Goal: Complete application form: Complete application form

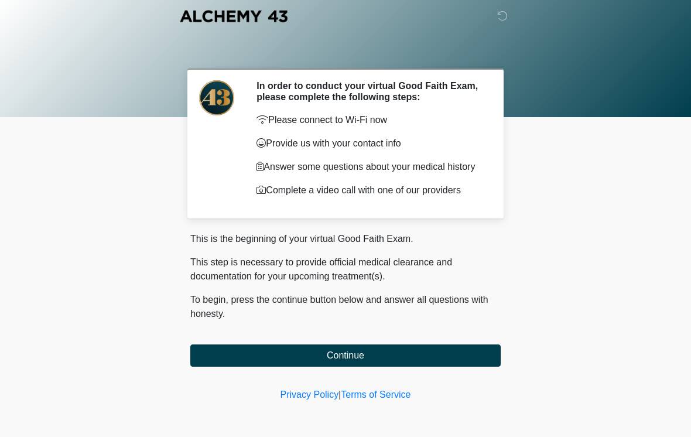
click at [454, 361] on button "Continue" at bounding box center [345, 355] width 310 height 22
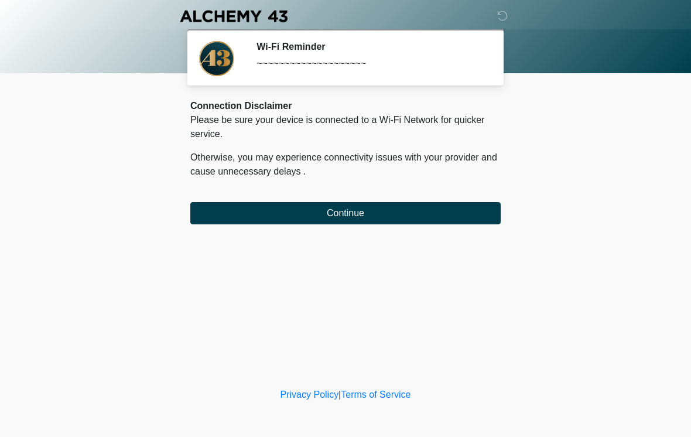
click at [454, 217] on button "Continue" at bounding box center [345, 213] width 310 height 22
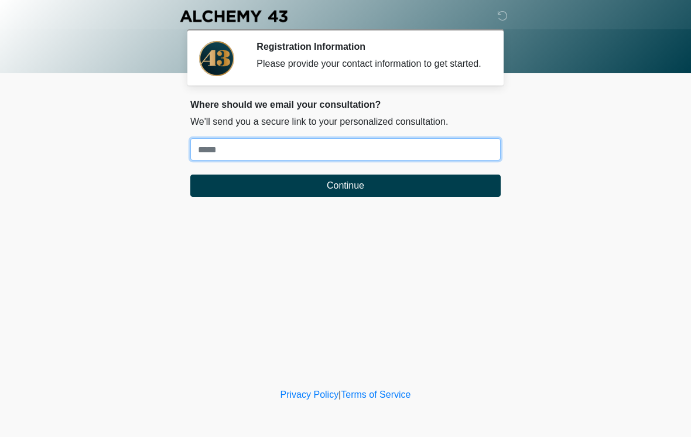
click at [222, 156] on input "Where should we email your treatment plan?" at bounding box center [345, 149] width 310 height 22
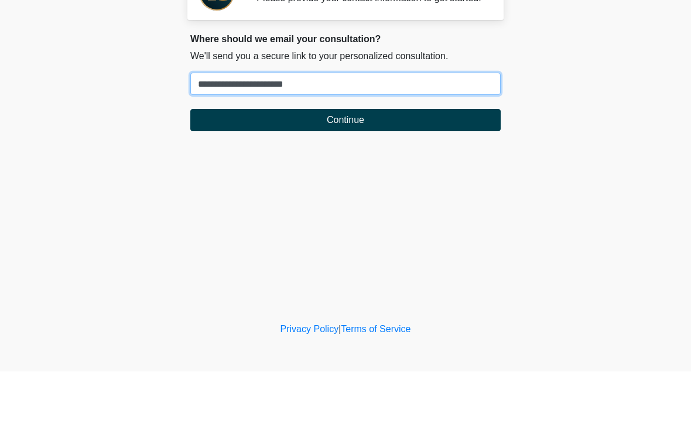
type input "**********"
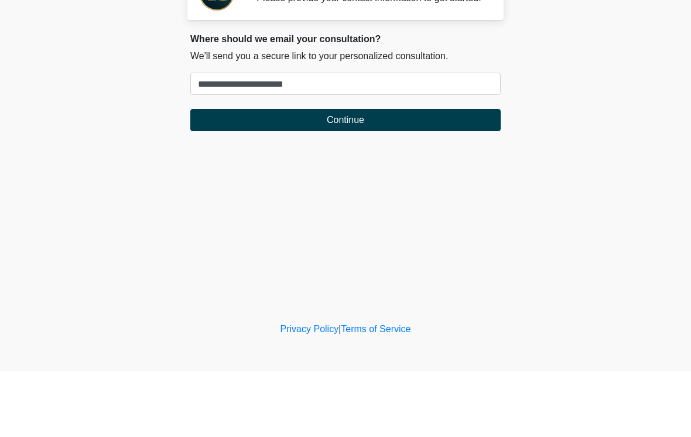
click at [360, 174] on button "Continue" at bounding box center [345, 185] width 310 height 22
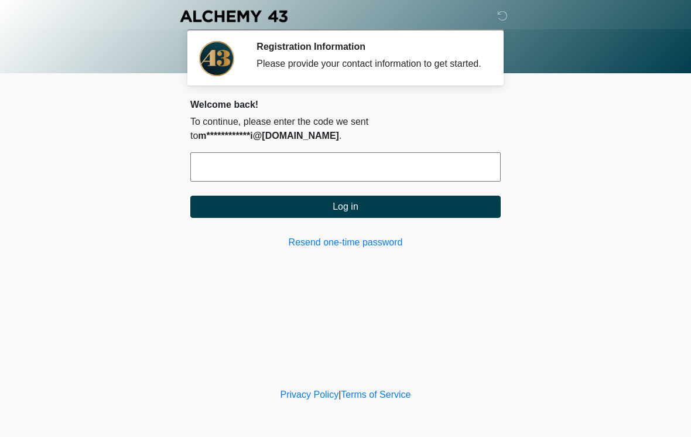
click at [374, 179] on input "text" at bounding box center [345, 166] width 310 height 29
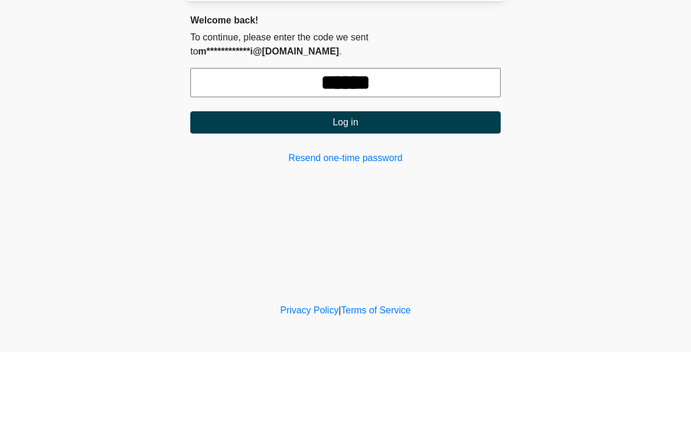
type input "******"
click at [382, 196] on button "Log in" at bounding box center [345, 207] width 310 height 22
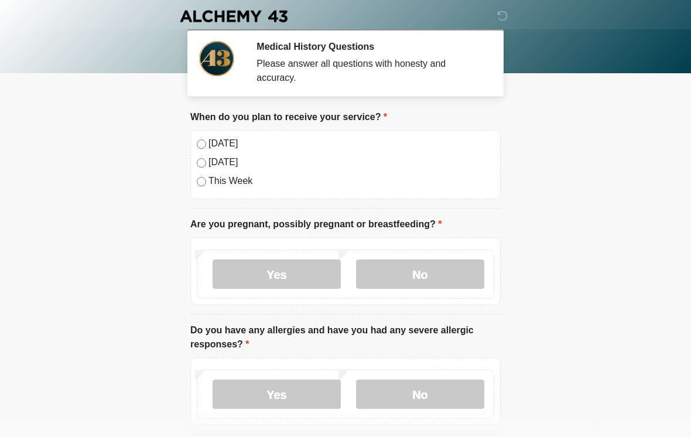
click at [421, 279] on label "No" at bounding box center [420, 273] width 128 height 29
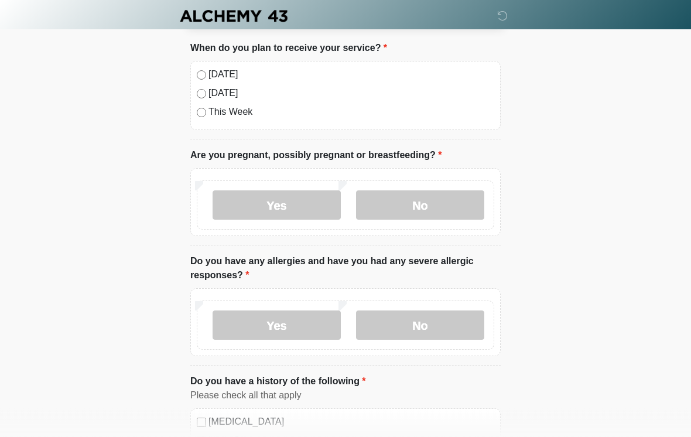
scroll to position [69, 0]
click at [303, 323] on label "Yes" at bounding box center [277, 325] width 128 height 29
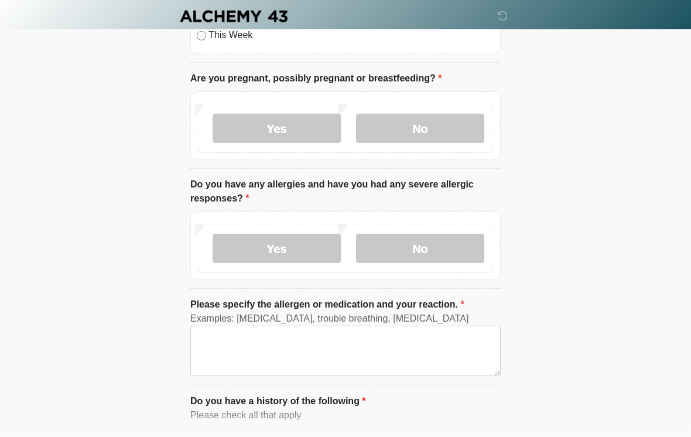
scroll to position [146, 0]
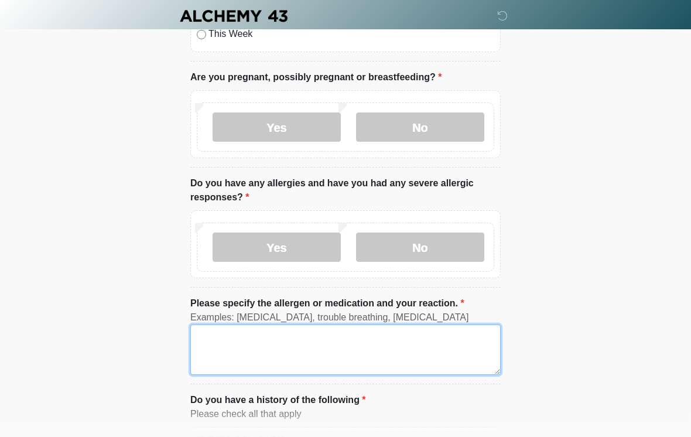
click at [264, 338] on textarea "Please specify the allergen or medication and your reaction." at bounding box center [345, 350] width 310 height 50
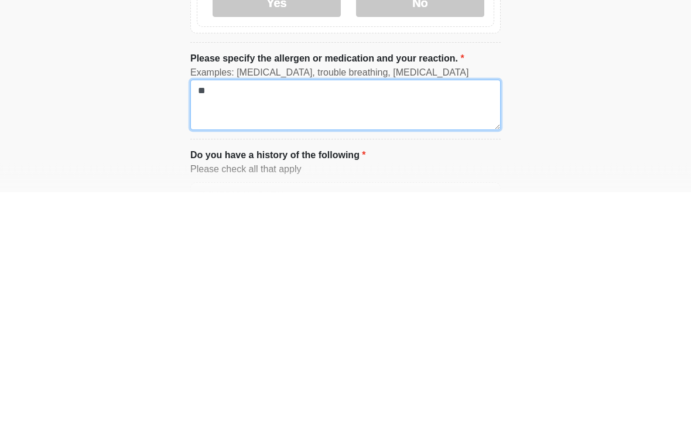
type textarea "*"
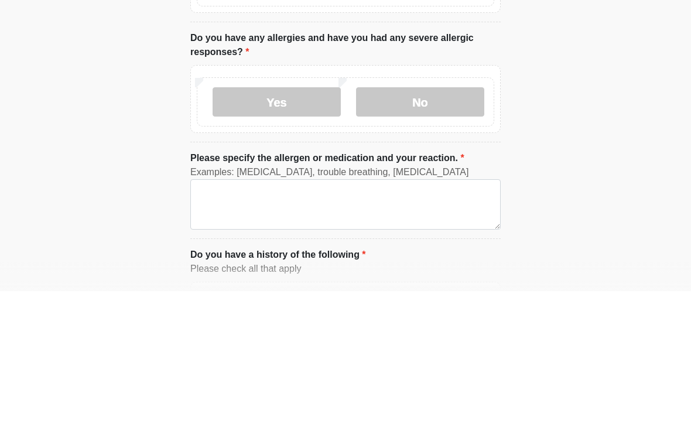
click at [424, 233] on label "No" at bounding box center [420, 247] width 128 height 29
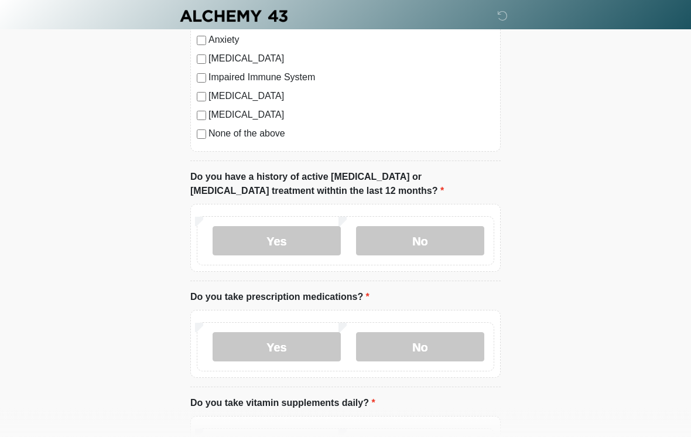
scroll to position [614, 0]
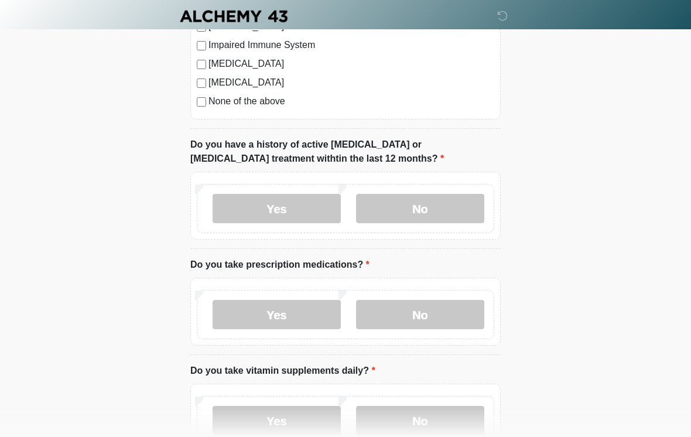
click at [426, 206] on label "No" at bounding box center [420, 208] width 128 height 29
click at [420, 316] on label "No" at bounding box center [420, 314] width 128 height 29
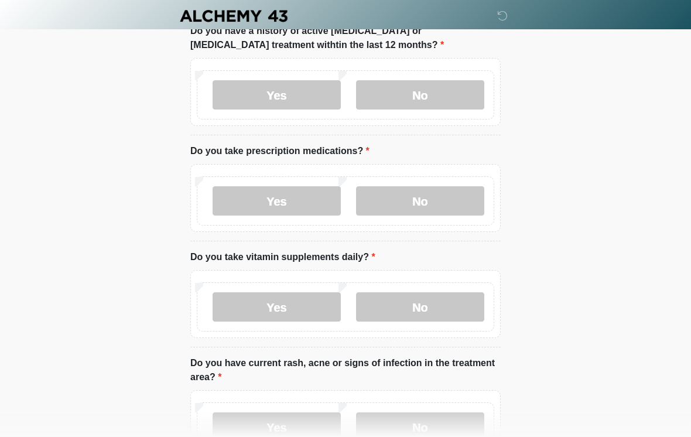
scroll to position [725, 0]
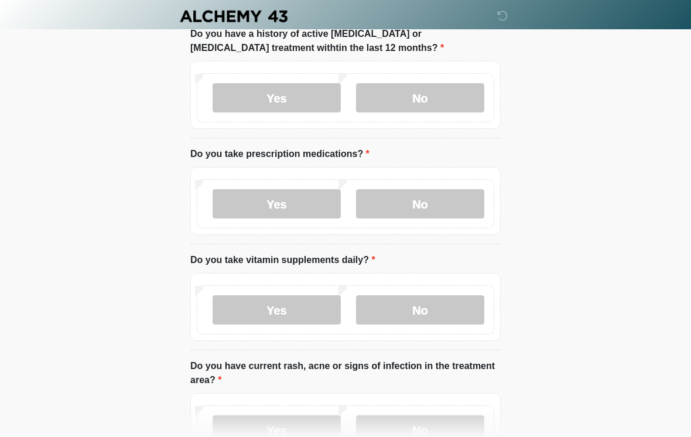
click at [426, 310] on label "No" at bounding box center [420, 309] width 128 height 29
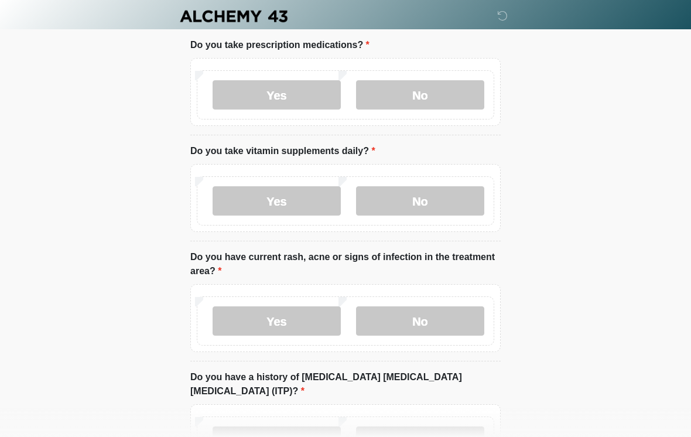
click at [423, 323] on label "No" at bounding box center [420, 320] width 128 height 29
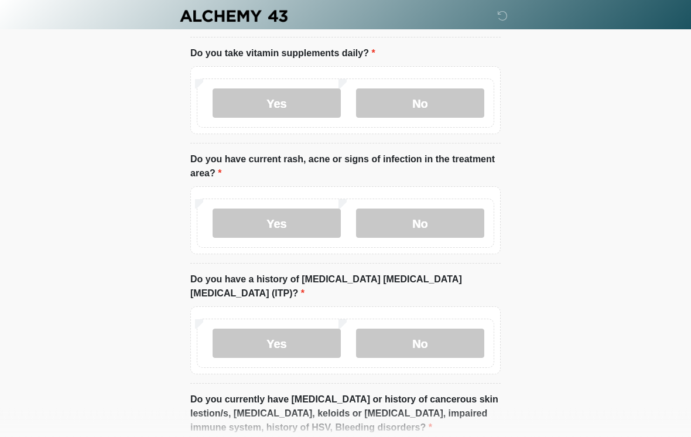
click at [424, 334] on label "No" at bounding box center [420, 343] width 128 height 29
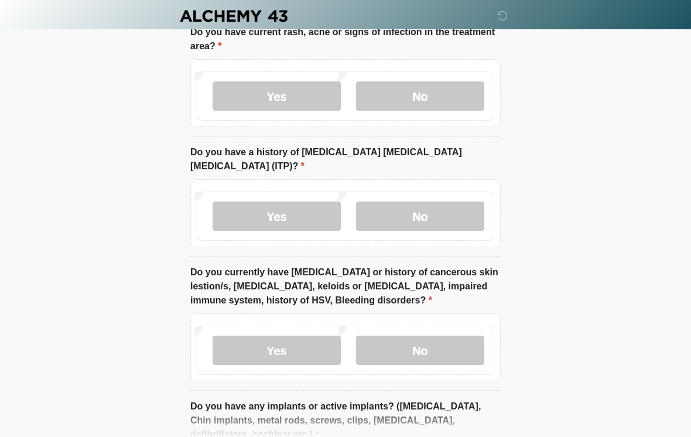
click at [437, 336] on label "No" at bounding box center [420, 350] width 128 height 29
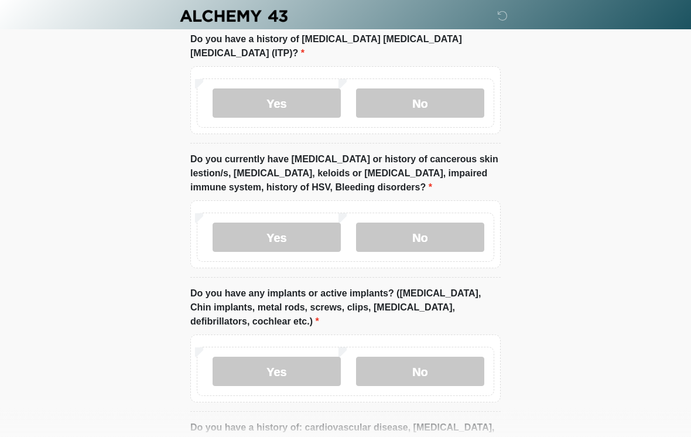
scroll to position [1172, 0]
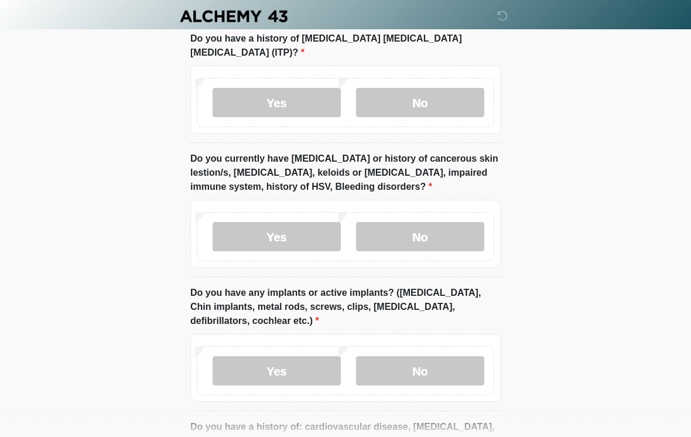
click at [433, 356] on label "No" at bounding box center [420, 370] width 128 height 29
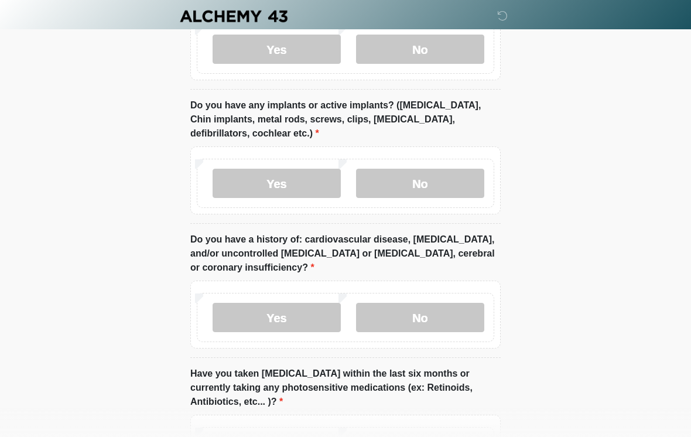
scroll to position [1369, 0]
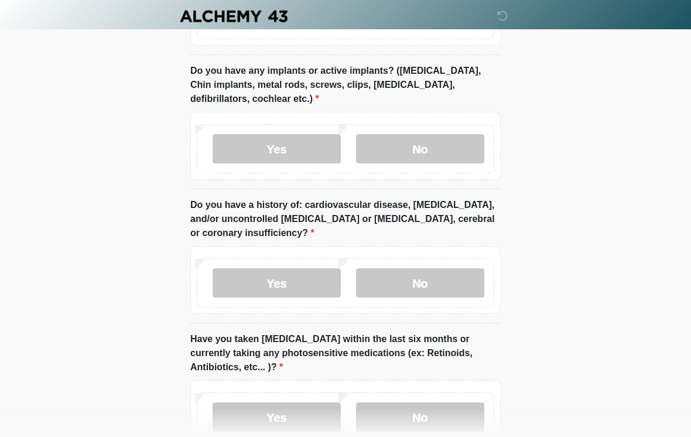
click at [422, 268] on label "No" at bounding box center [420, 282] width 128 height 29
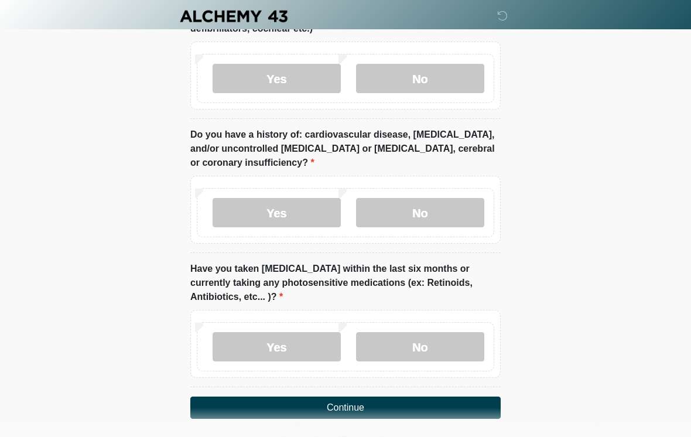
scroll to position [1474, 0]
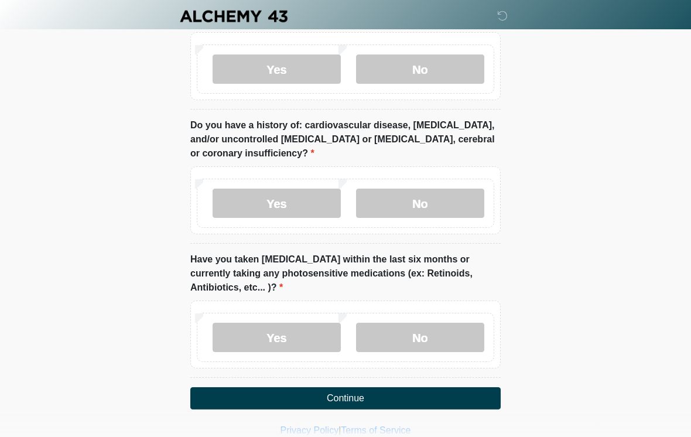
click at [432, 323] on label "No" at bounding box center [420, 337] width 128 height 29
click at [388, 387] on button "Continue" at bounding box center [345, 398] width 310 height 22
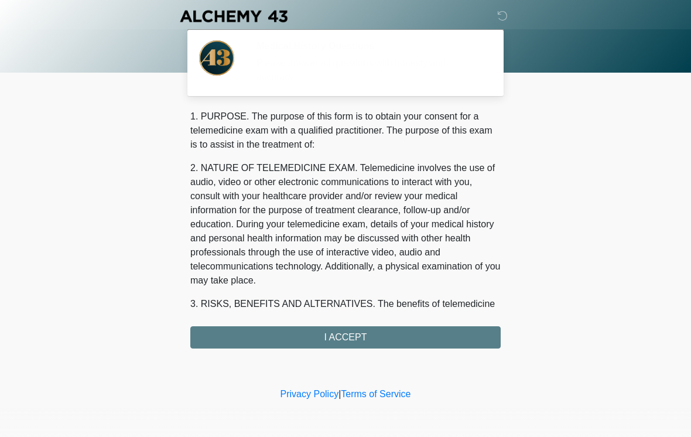
scroll to position [0, 0]
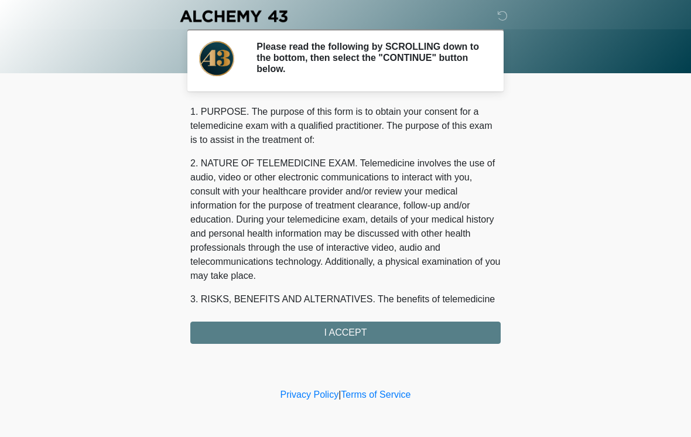
click at [429, 330] on div "1. PURPOSE. The purpose of this form is to obtain your consent for a telemedici…" at bounding box center [345, 224] width 310 height 239
click at [397, 329] on div "1. PURPOSE. The purpose of this form is to obtain your consent for a telemedici…" at bounding box center [345, 224] width 310 height 239
click at [357, 331] on div "1. PURPOSE. The purpose of this form is to obtain your consent for a telemedici…" at bounding box center [345, 224] width 310 height 239
click at [347, 339] on div "1. PURPOSE. The purpose of this form is to obtain your consent for a telemedici…" at bounding box center [345, 224] width 310 height 239
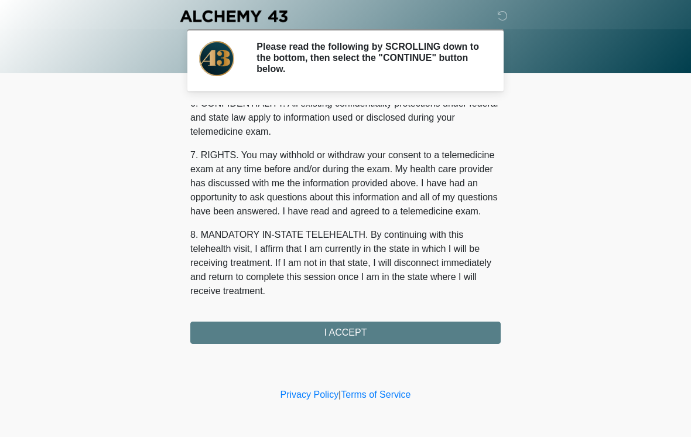
scroll to position [477, 0]
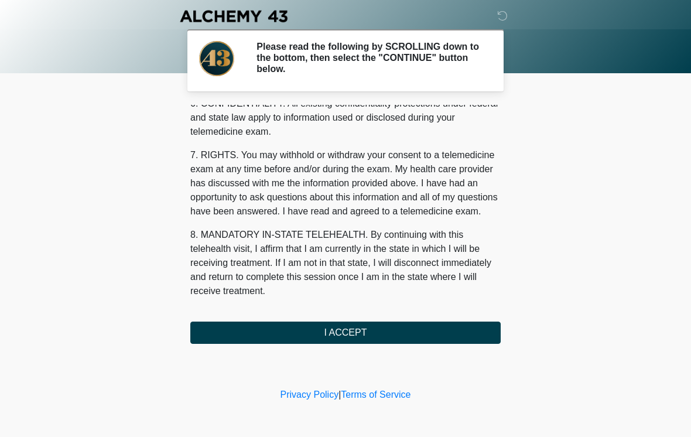
click at [384, 333] on button "I ACCEPT" at bounding box center [345, 332] width 310 height 22
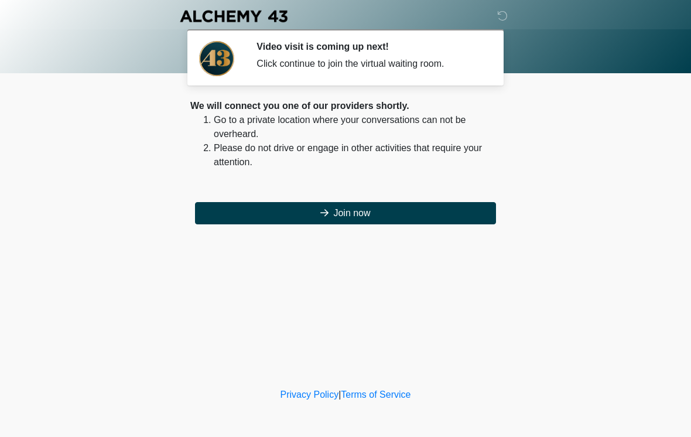
click at [384, 219] on button "Join now" at bounding box center [345, 213] width 301 height 22
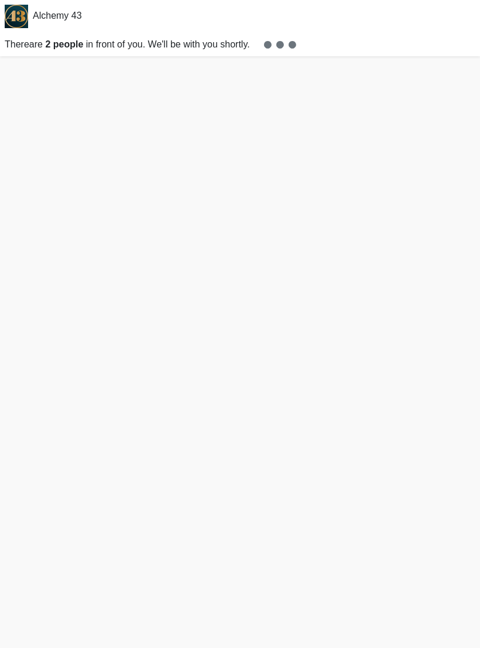
click at [67, 42] on strong "2 people" at bounding box center [64, 44] width 38 height 10
click at [65, 42] on strong "2 people" at bounding box center [64, 44] width 38 height 10
click at [64, 42] on strong "2 people" at bounding box center [64, 44] width 38 height 10
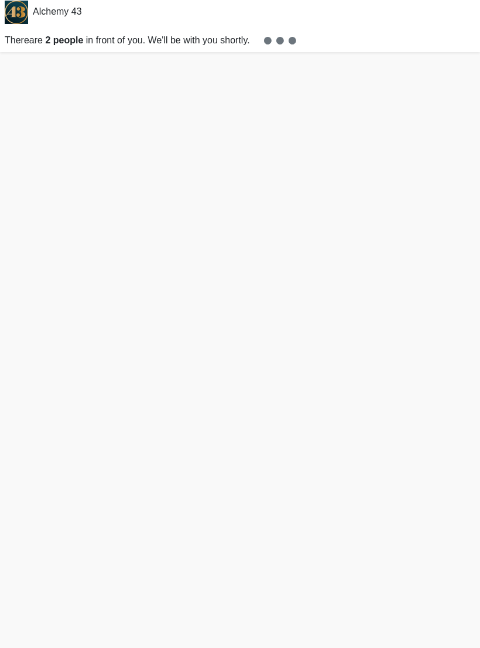
scroll to position [22, 0]
